Goal: Task Accomplishment & Management: Manage account settings

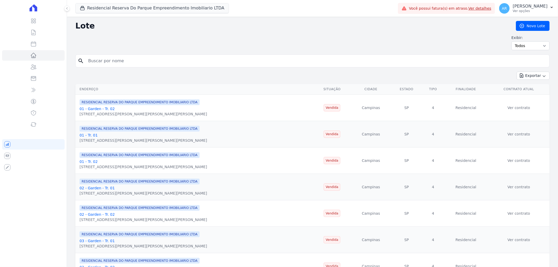
click at [479, 9] on link "Ver detalhes" at bounding box center [480, 8] width 23 height 4
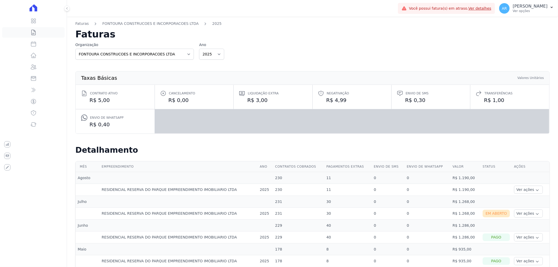
click at [32, 33] on icon at bounding box center [33, 32] width 6 height 6
click at [35, 43] on icon at bounding box center [33, 44] width 6 height 6
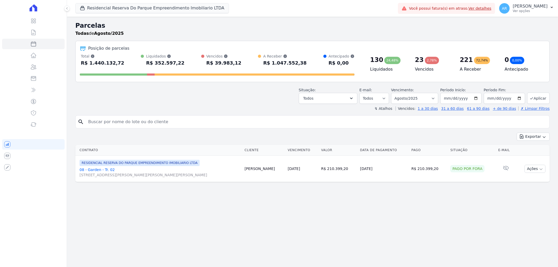
select select
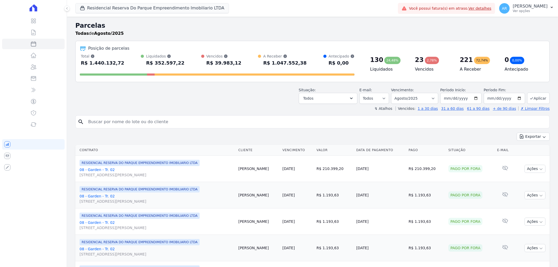
select select
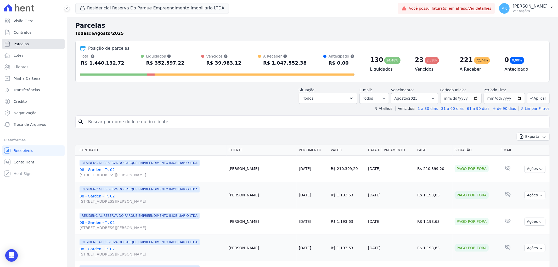
click at [22, 47] on link "Parcelas" at bounding box center [33, 44] width 63 height 10
select select
click at [30, 123] on span "Troca de Arquivos" at bounding box center [30, 124] width 32 height 5
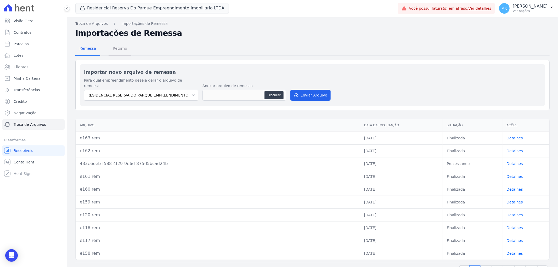
click at [110, 52] on span "Retorno" at bounding box center [120, 48] width 21 height 10
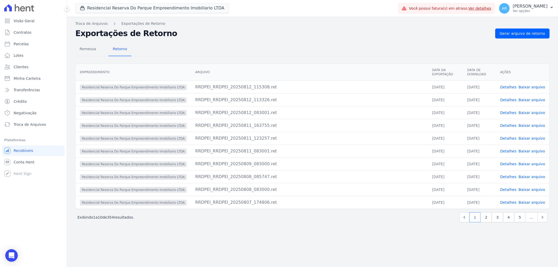
click at [512, 85] on link "Detalhes" at bounding box center [508, 87] width 16 height 4
click at [514, 98] on link "Detalhes" at bounding box center [508, 100] width 16 height 4
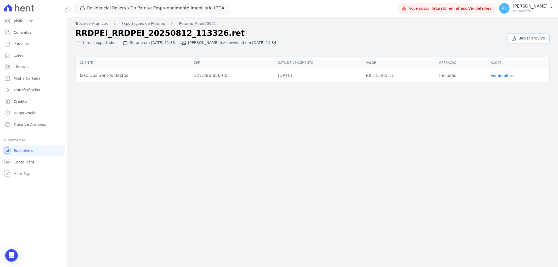
click at [522, 41] on link "Baixar arquivo" at bounding box center [529, 38] width 42 height 10
click at [22, 43] on span "Parcelas" at bounding box center [21, 43] width 15 height 5
select select
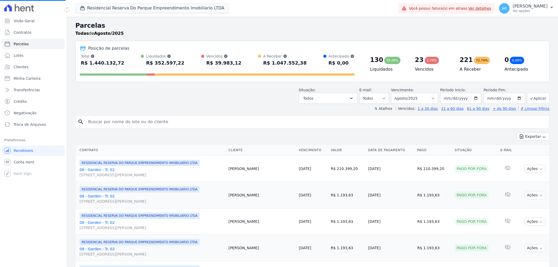
select select
click at [116, 124] on input "search" at bounding box center [316, 122] width 462 height 10
type input "[PERSON_NAME]"
select select
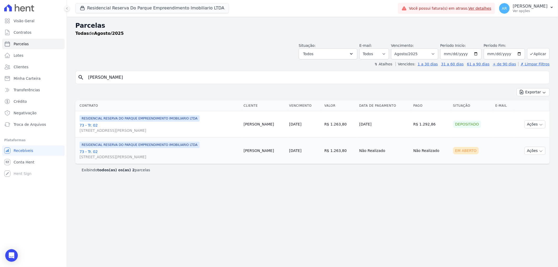
click at [474, 150] on div "Em Aberto" at bounding box center [466, 150] width 26 height 7
click at [438, 153] on td "Não Realizado" at bounding box center [431, 151] width 40 height 26
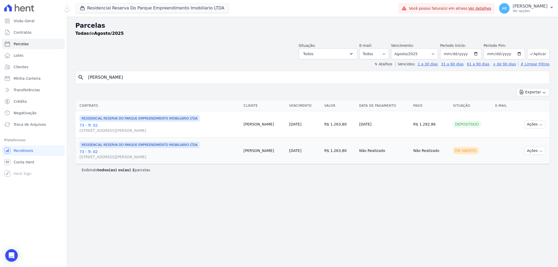
click at [438, 153] on td "Não Realizado" at bounding box center [431, 151] width 40 height 26
click at [508, 150] on td "Cliente sem endereço de e-mail" at bounding box center [504, 151] width 21 height 26
drag, startPoint x: 497, startPoint y: 152, endPoint x: 135, endPoint y: 62, distance: 372.9
click at [63, 80] on div "Visão Geral Contratos [GEOGRAPHIC_DATA] Lotes Clientes Minha Carteira Transferê…" at bounding box center [279, 133] width 558 height 267
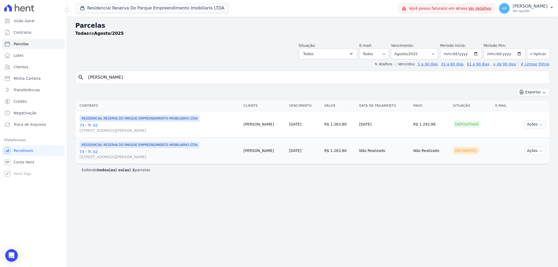
click at [155, 52] on div "Situação: Agendado Em Aberto Pago Processando Cancelado Vencido Transferindo De…" at bounding box center [312, 50] width 475 height 19
click at [25, 41] on span "Parcelas" at bounding box center [21, 43] width 15 height 5
select select
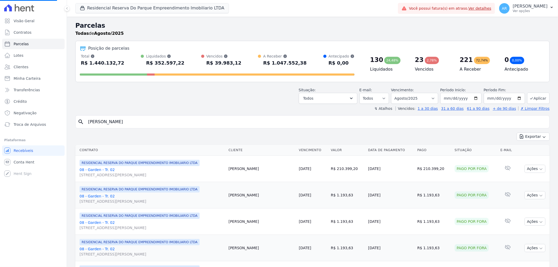
click at [147, 121] on input "[PERSON_NAME]" at bounding box center [316, 122] width 462 height 10
type input "izac"
select select
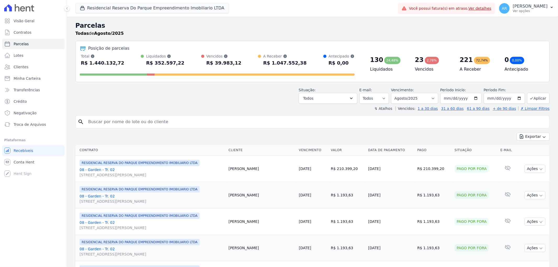
select select
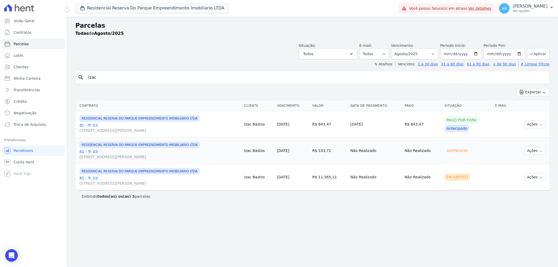
click at [86, 181] on span "[STREET_ADDRESS][PERSON_NAME]" at bounding box center [160, 183] width 160 height 5
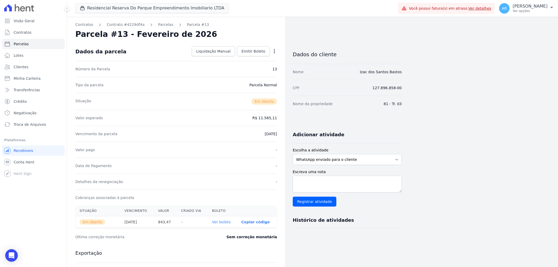
click at [230, 225] on th "Ver boleto" at bounding box center [222, 222] width 29 height 12
click at [229, 222] on link "Ver boleto" at bounding box center [221, 222] width 19 height 4
click at [221, 223] on link "Ver boleto" at bounding box center [221, 222] width 19 height 4
